Goal: Find specific page/section: Find specific page/section

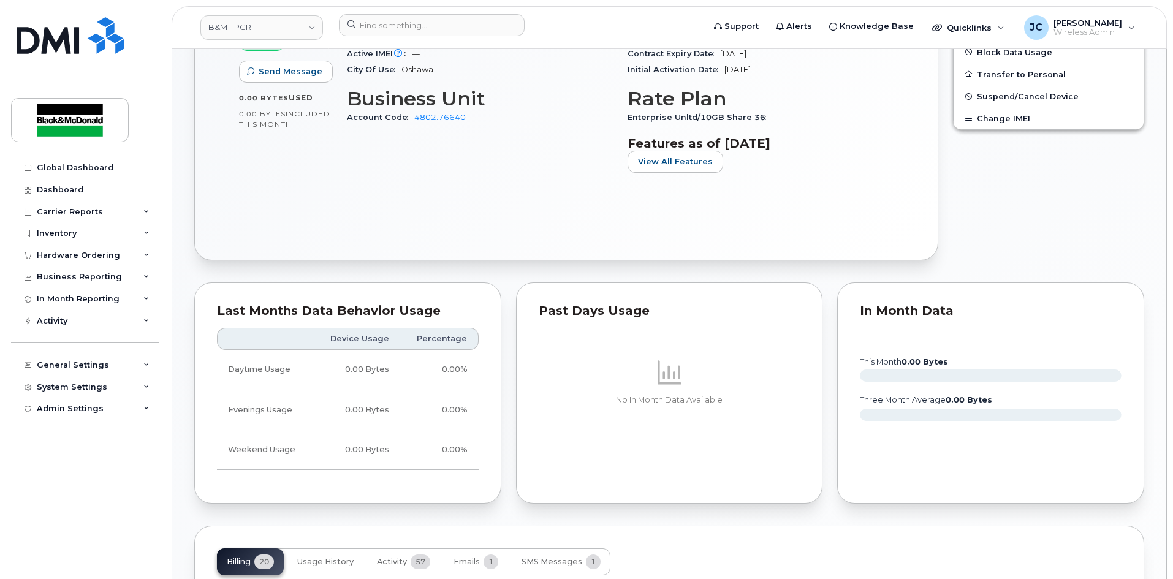
scroll to position [797, 0]
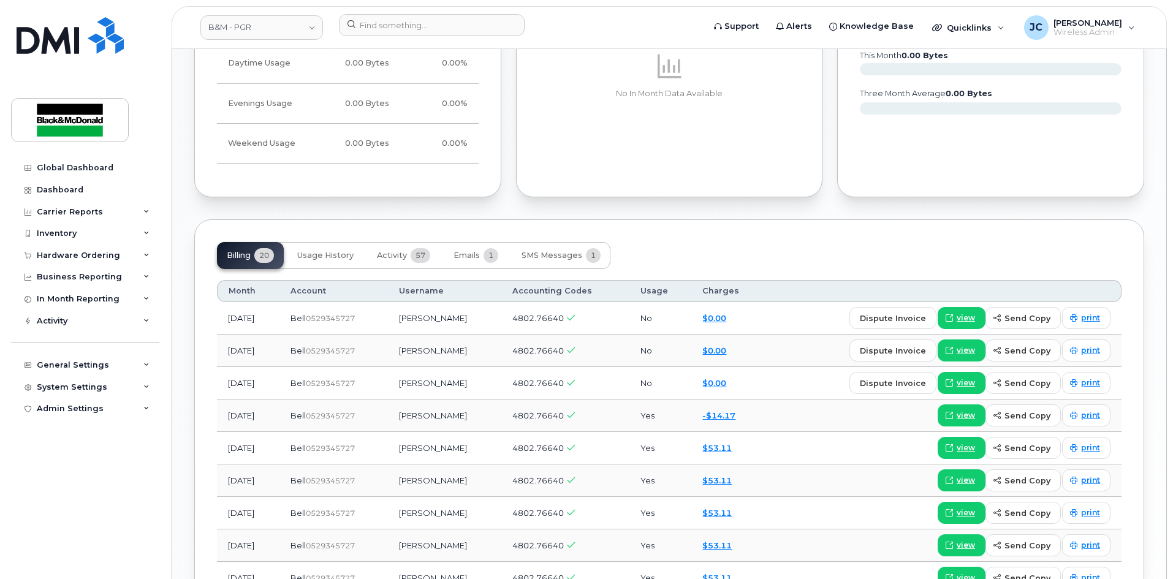
click at [171, 12] on body "B&M - PGR Support Alerts Knowledge Base Quicklinks Suspend / Cancel Device Chan…" at bounding box center [586, 124] width 1173 height 1843
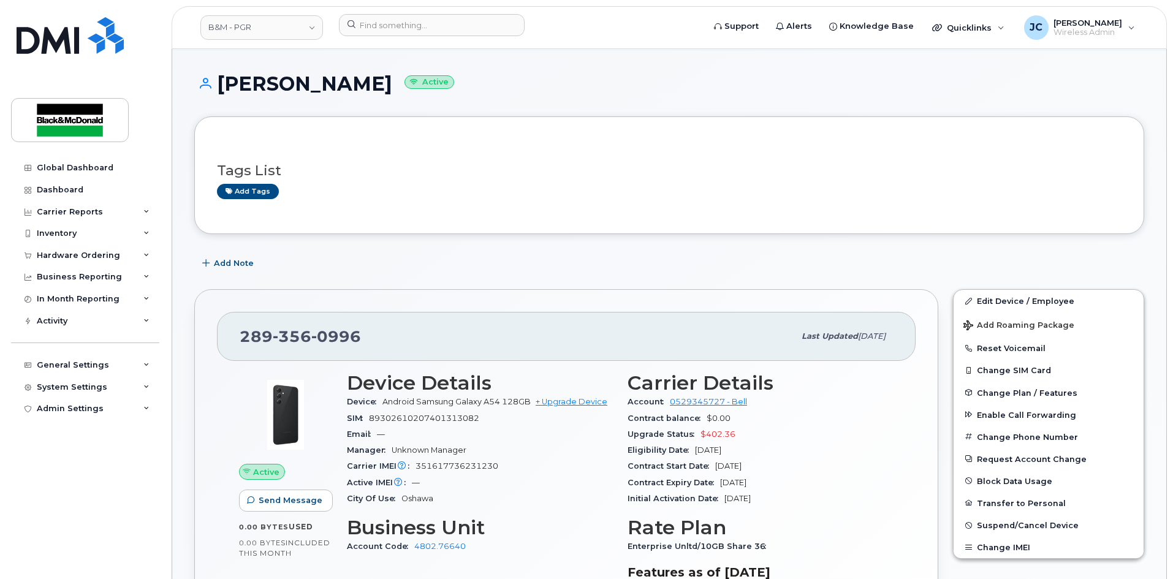
scroll to position [0, 0]
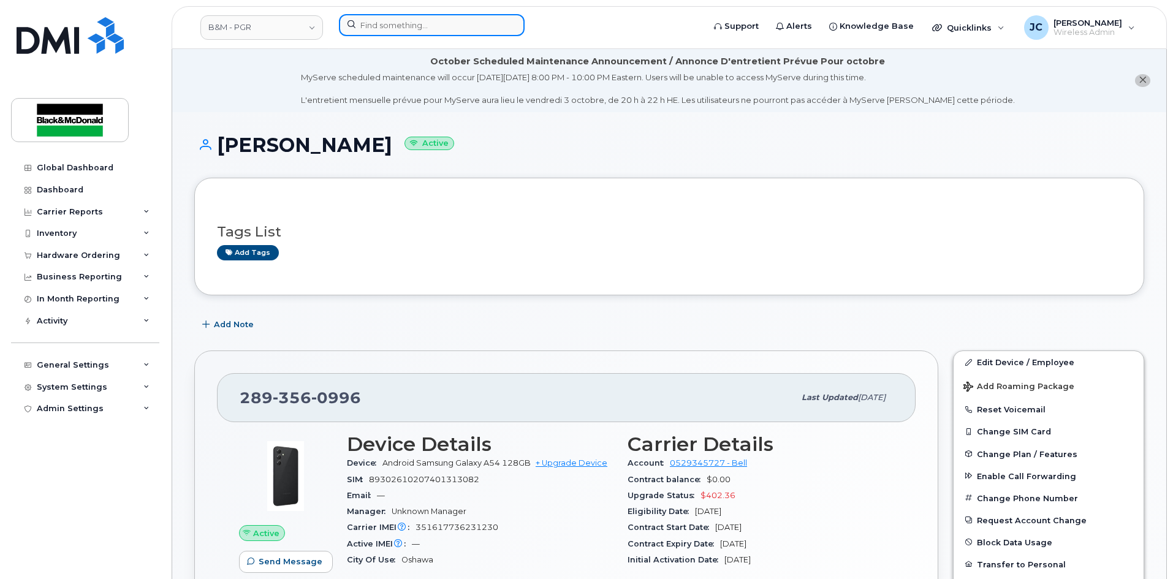
click at [393, 23] on input at bounding box center [432, 25] width 186 height 22
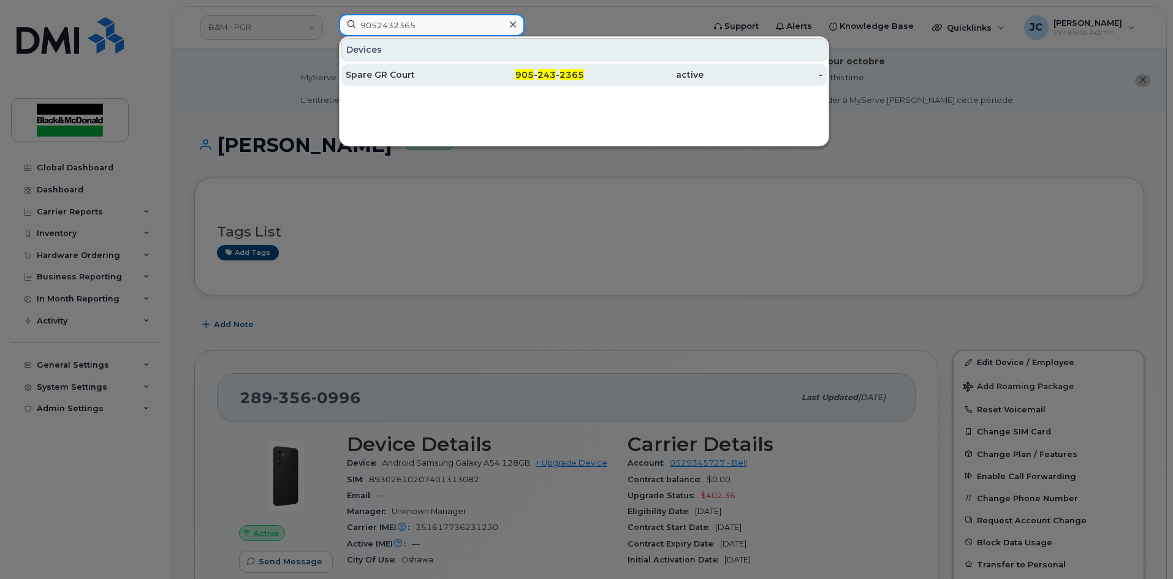
type input "9052432365"
click at [532, 80] on div "905 - 243 - 2365" at bounding box center [524, 75] width 119 height 12
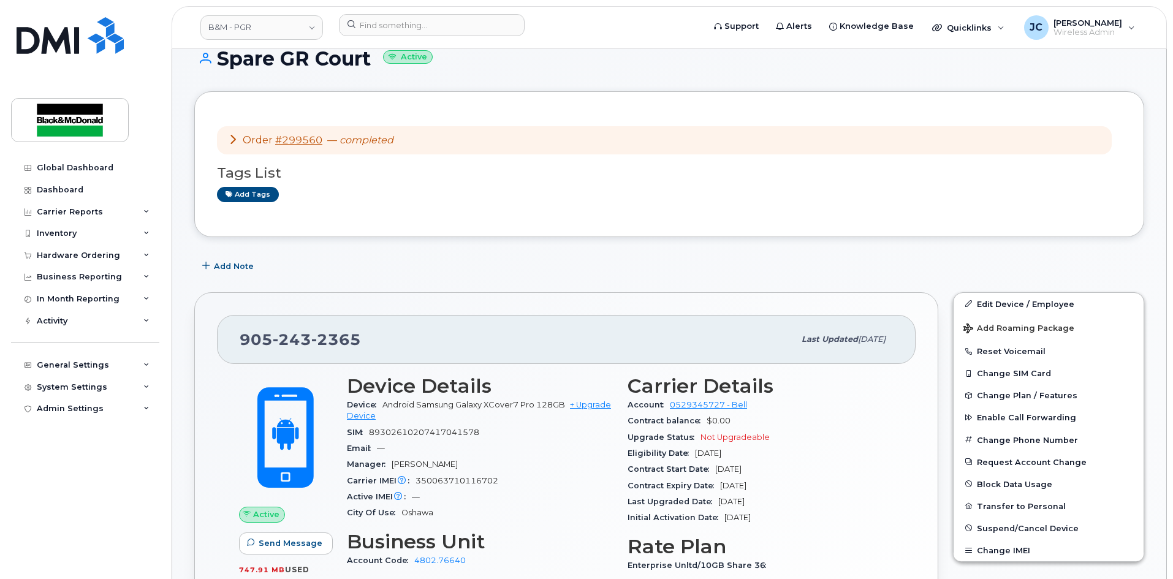
scroll to position [61, 0]
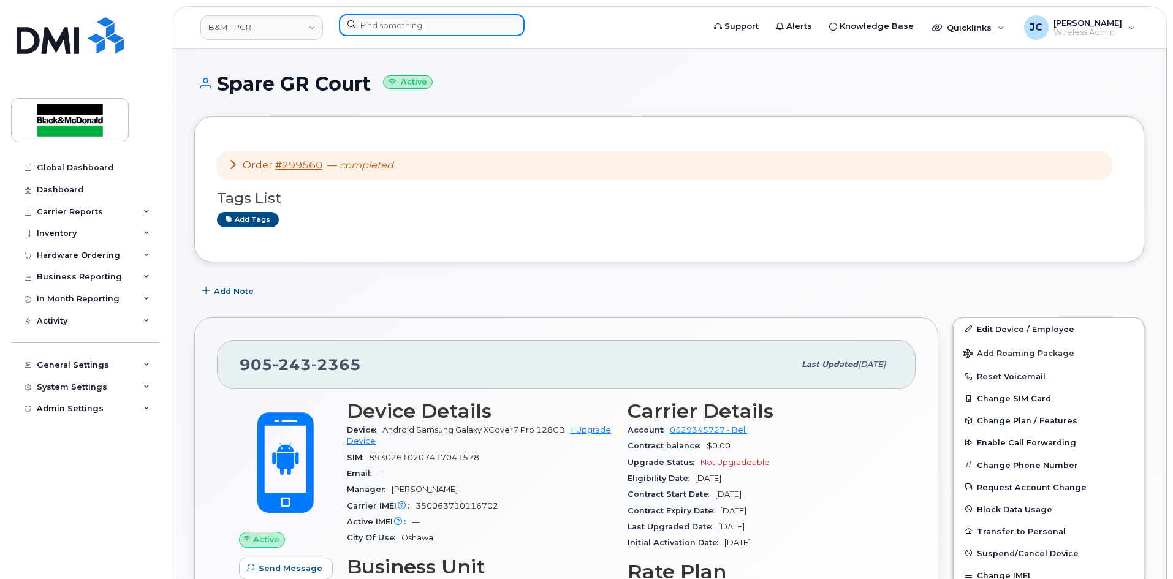
click at [419, 21] on input at bounding box center [432, 25] width 186 height 22
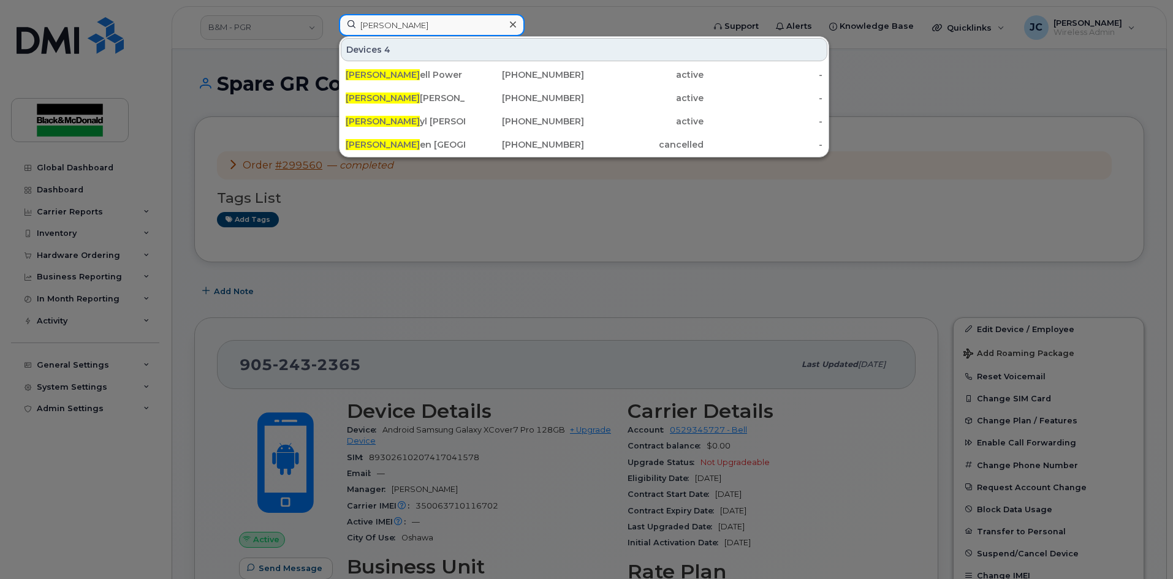
type input "[PERSON_NAME]"
click at [453, 191] on div at bounding box center [586, 289] width 1173 height 579
